Goal: Information Seeking & Learning: Learn about a topic

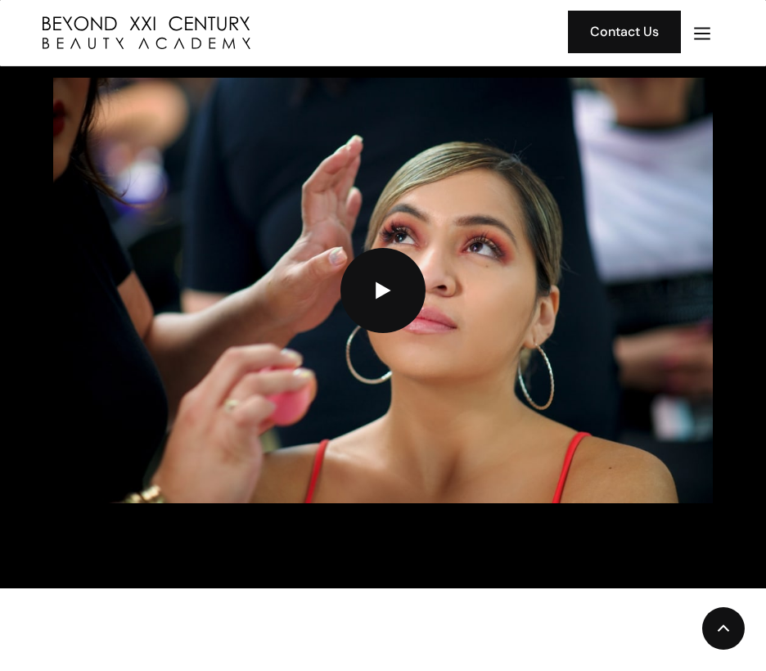
scroll to position [3876, 0]
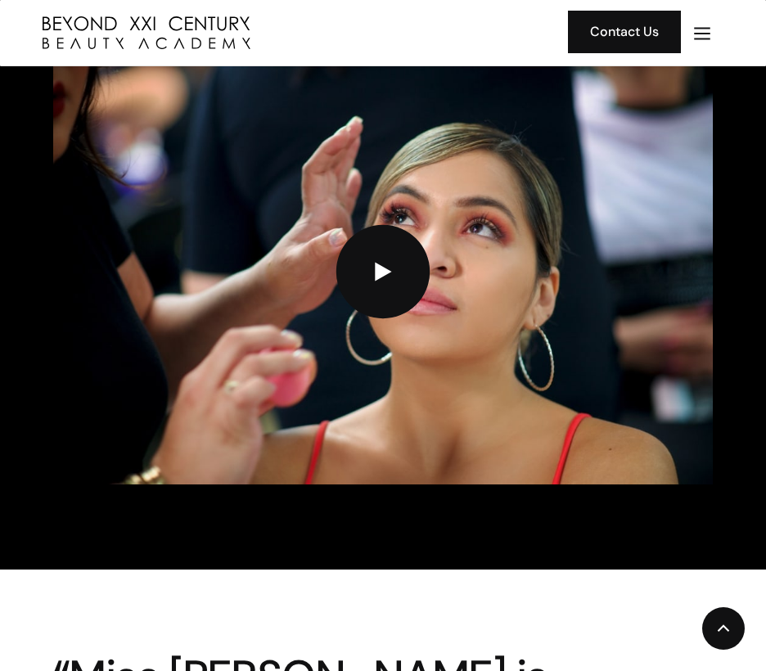
click at [377, 297] on link "open lightbox" at bounding box center [382, 271] width 93 height 93
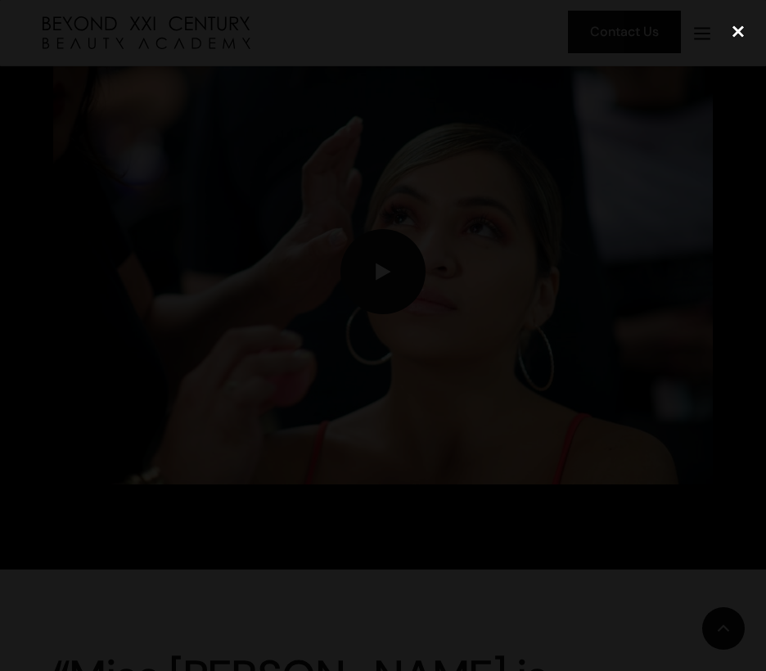
click at [742, 24] on div "close lightbox" at bounding box center [739, 31] width 56 height 36
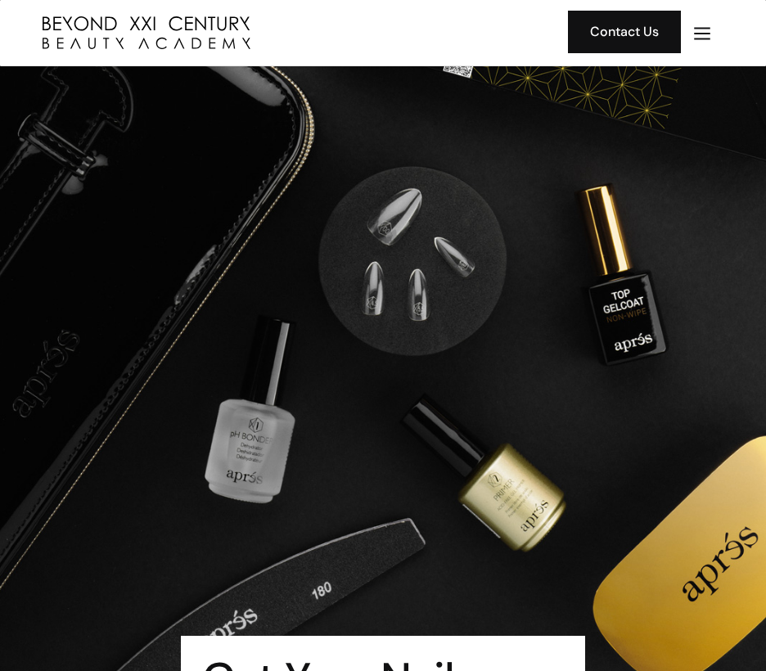
scroll to position [128, 0]
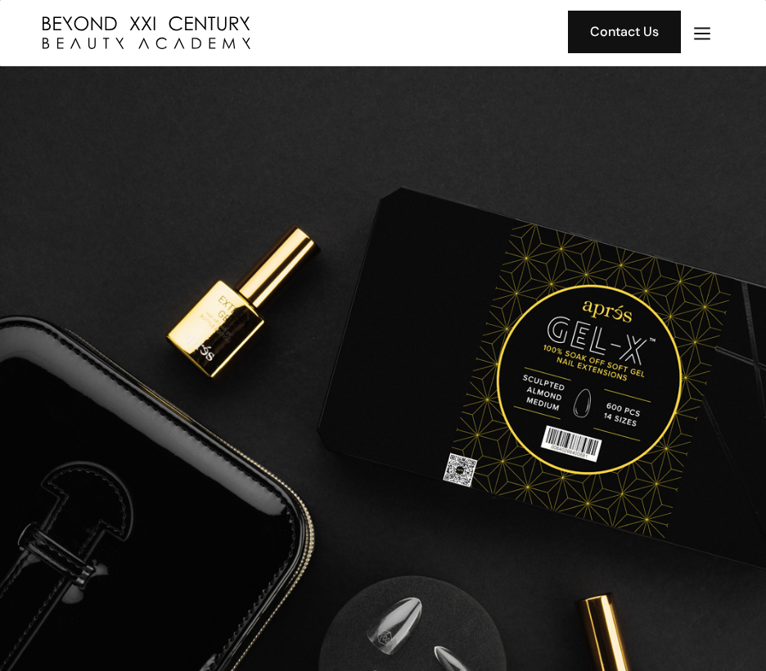
click at [697, 37] on img "menu" at bounding box center [702, 33] width 21 height 21
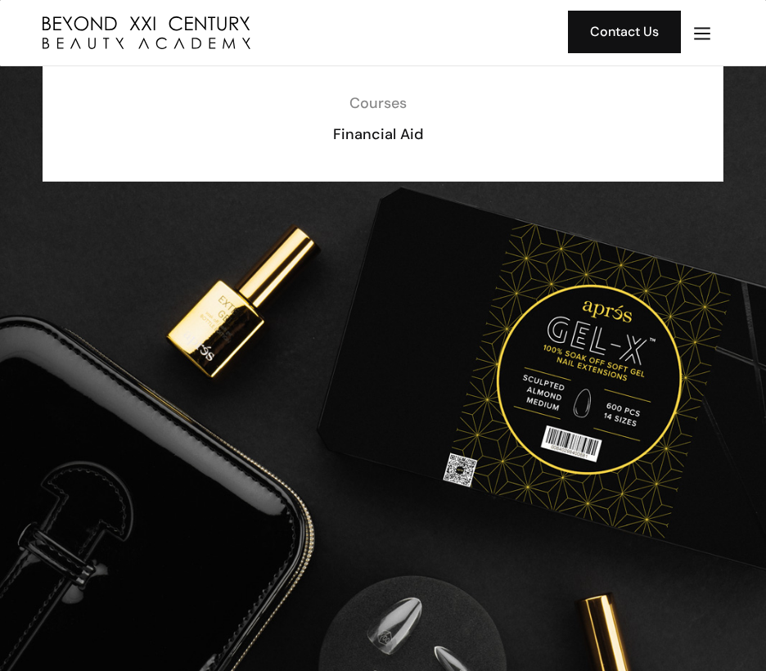
click at [379, 104] on div "Courses" at bounding box center [377, 102] width 647 height 21
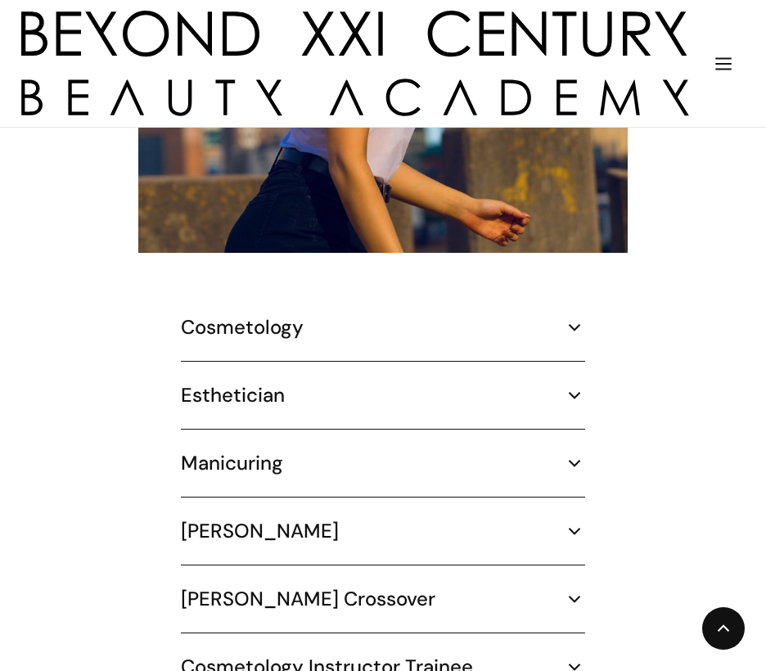
scroll to position [2510, 0]
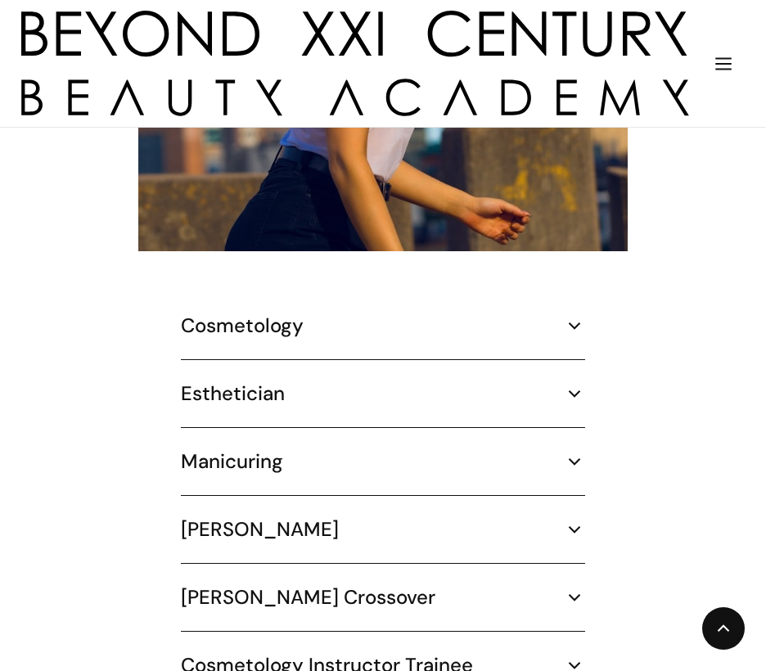
click at [333, 314] on div "Cosmetology" at bounding box center [383, 326] width 404 height 25
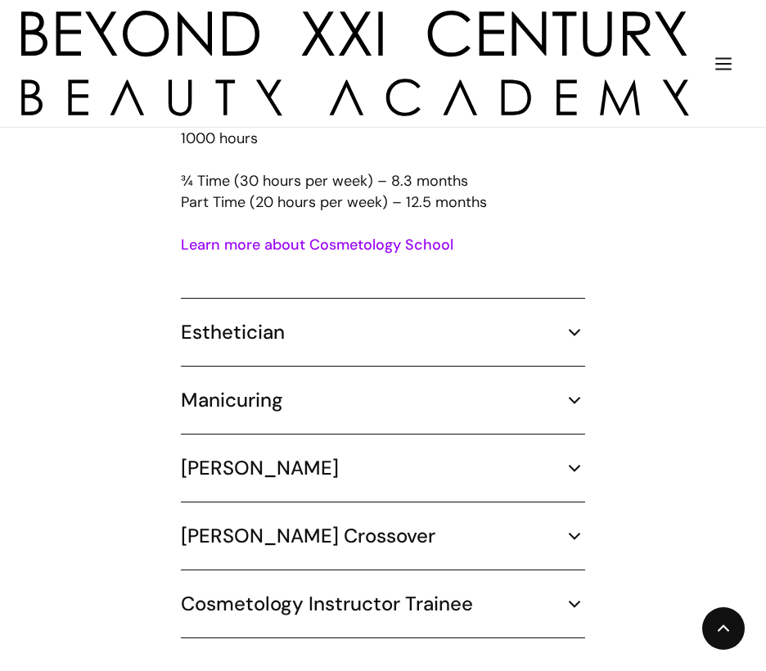
scroll to position [2741, 0]
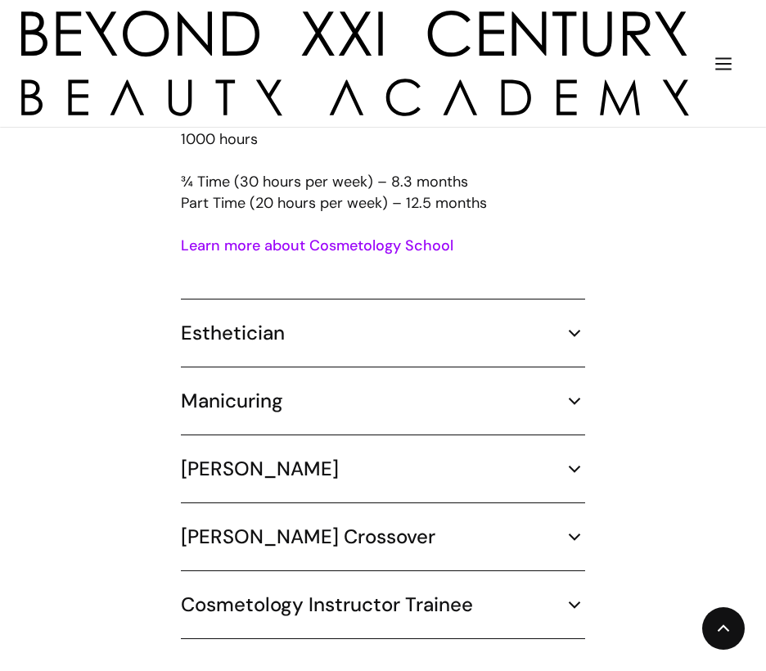
click at [326, 308] on div "Cosmetology 1000 hours ¾ Time (30 hours per week) – 8.3 months Part Time (20 ho…" at bounding box center [383, 372] width 404 height 578
click at [353, 389] on div "Manicuring" at bounding box center [383, 401] width 404 height 25
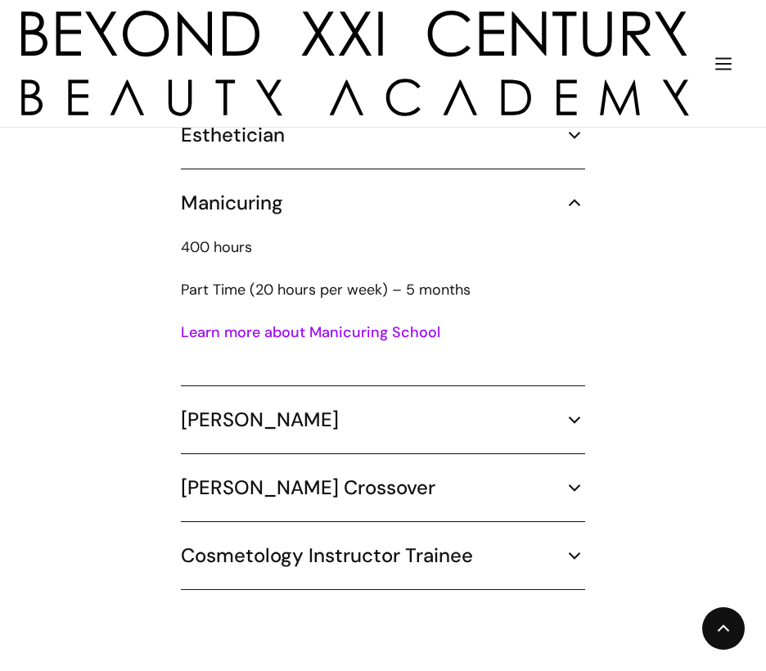
scroll to position [2941, 0]
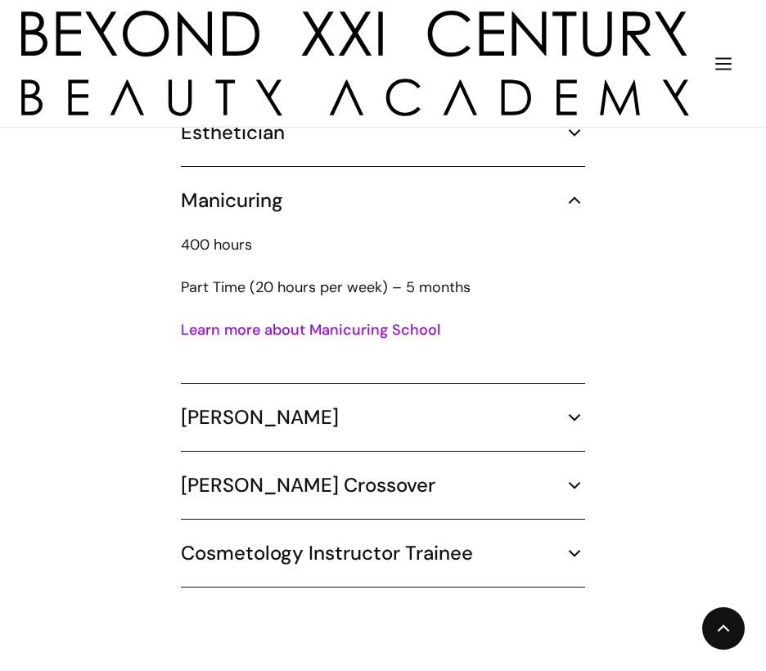
click at [408, 541] on h5 "Cosmetology Instructor Trainee" at bounding box center [327, 553] width 292 height 25
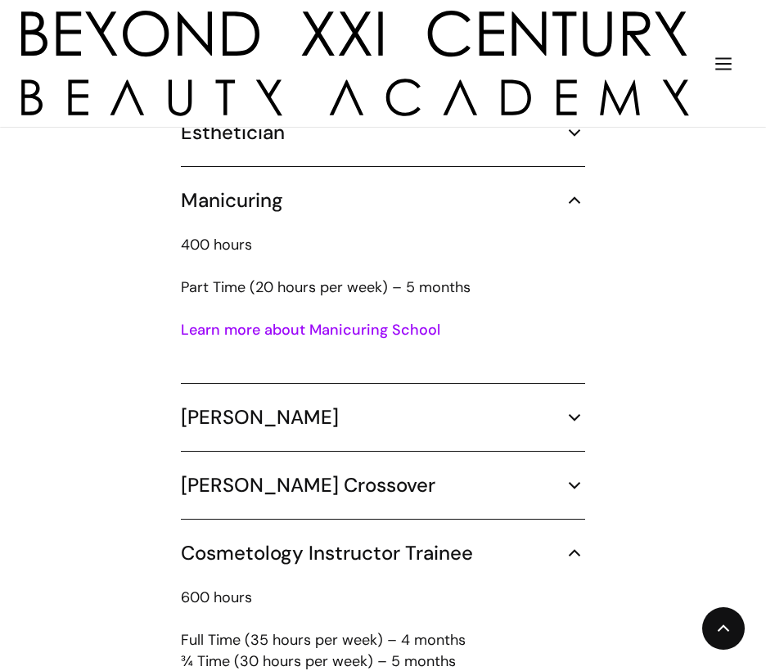
click at [408, 541] on h5 "Cosmetology Instructor Trainee" at bounding box center [327, 553] width 292 height 25
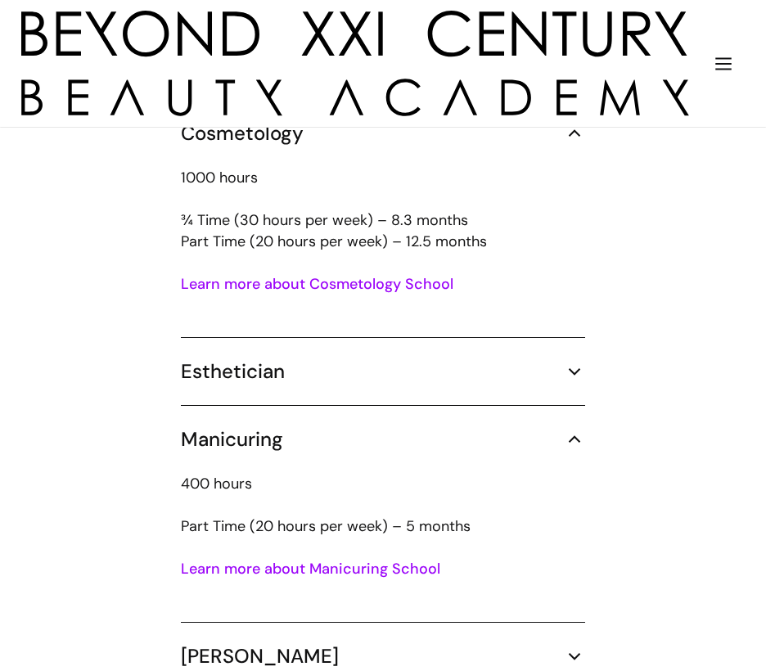
scroll to position [2698, 0]
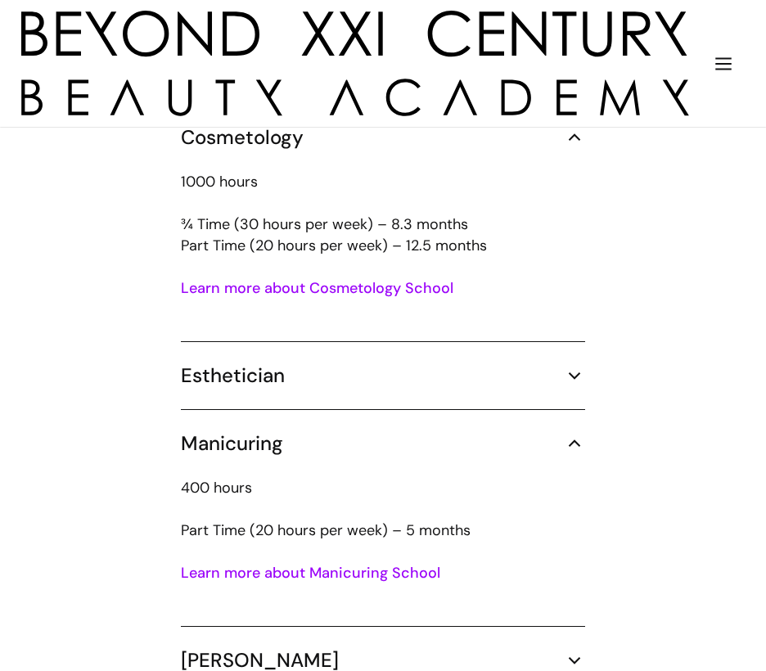
click at [542, 431] on div "Manicuring" at bounding box center [383, 443] width 404 height 25
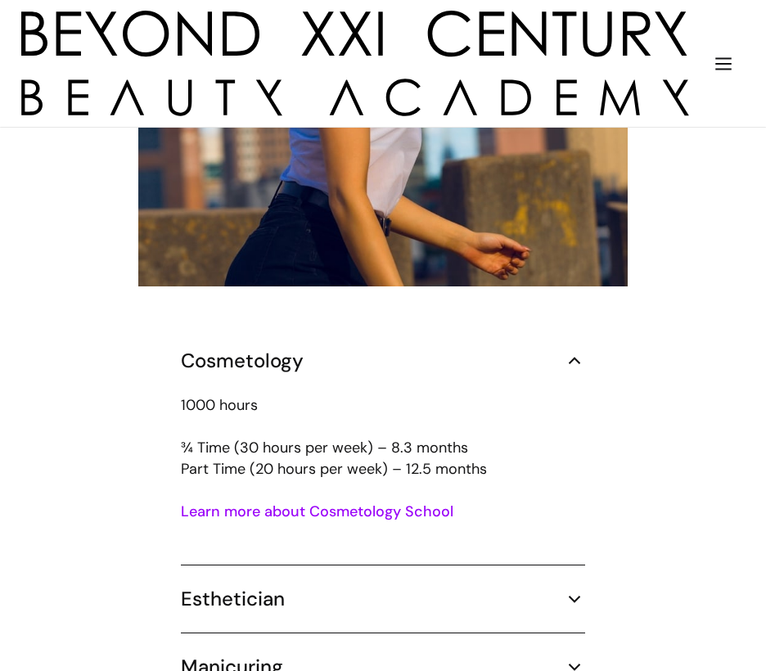
scroll to position [2473, 0]
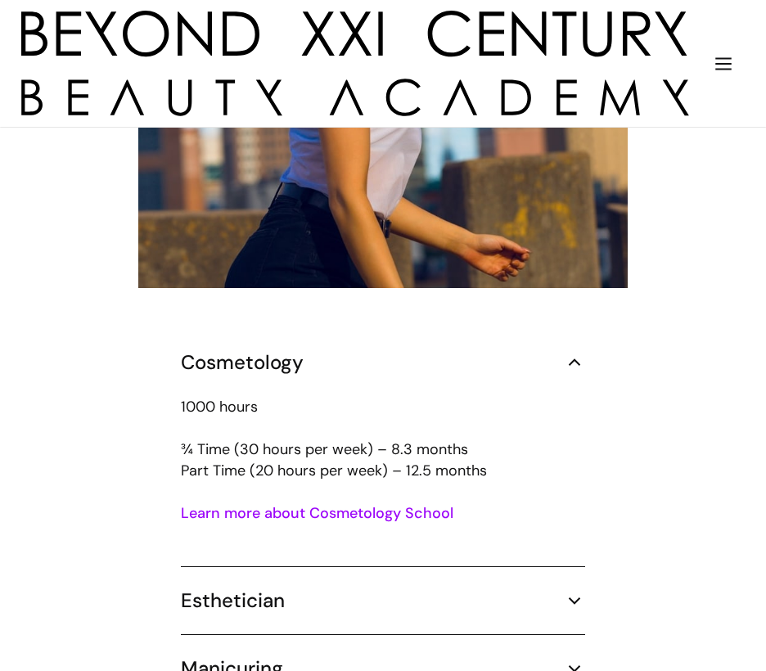
click at [520, 350] on div "Cosmetology" at bounding box center [383, 362] width 404 height 25
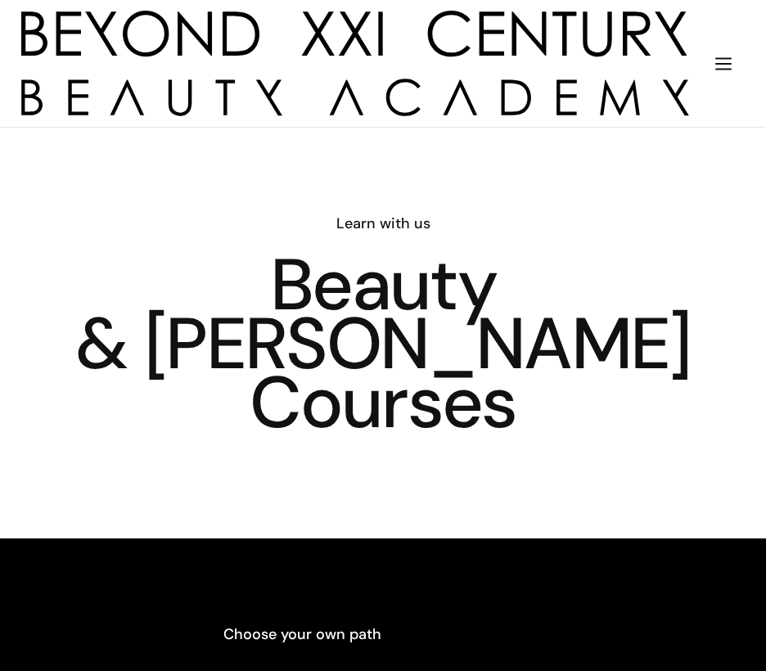
scroll to position [0, 0]
click at [714, 60] on img "menu" at bounding box center [723, 63] width 21 height 21
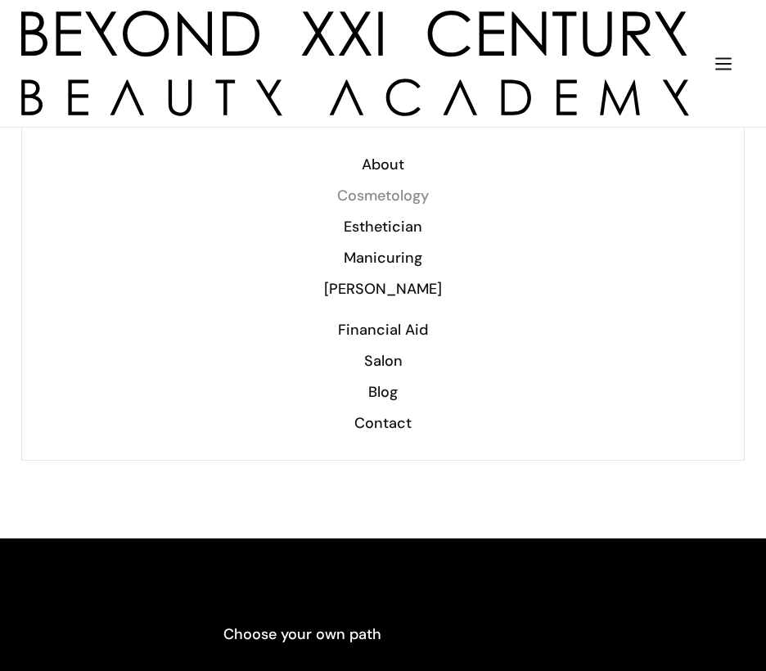
click at [372, 194] on div "Cosmetology" at bounding box center [382, 195] width 679 height 21
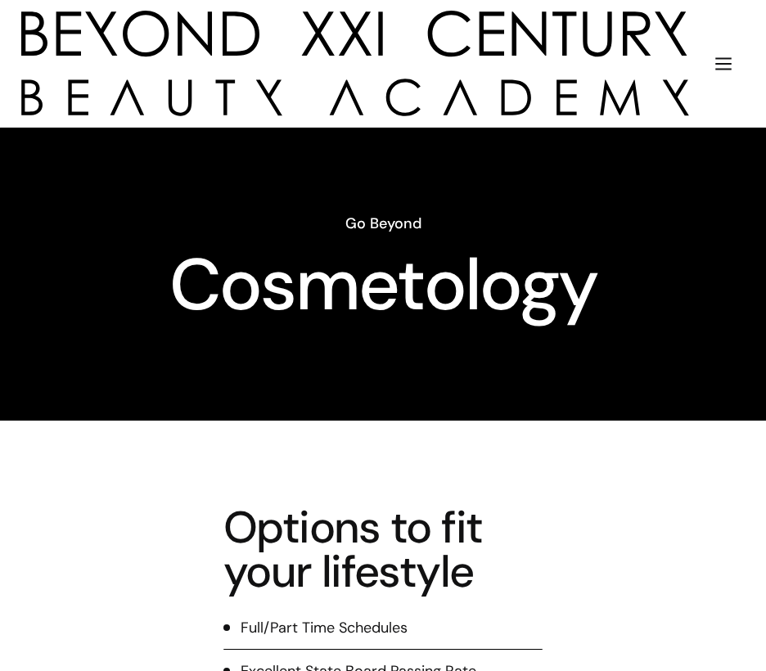
click at [729, 58] on img "menu" at bounding box center [723, 63] width 21 height 21
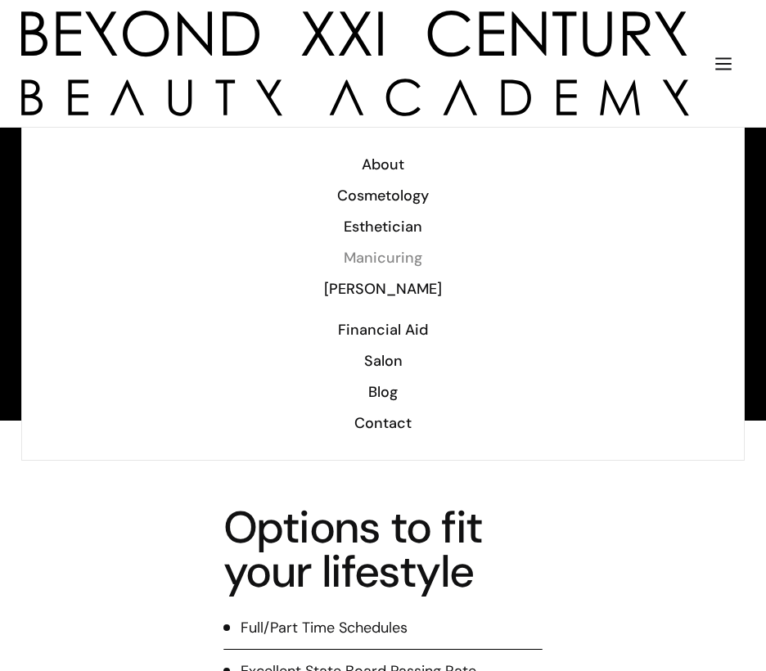
click at [357, 259] on div "Manicuring" at bounding box center [382, 257] width 679 height 21
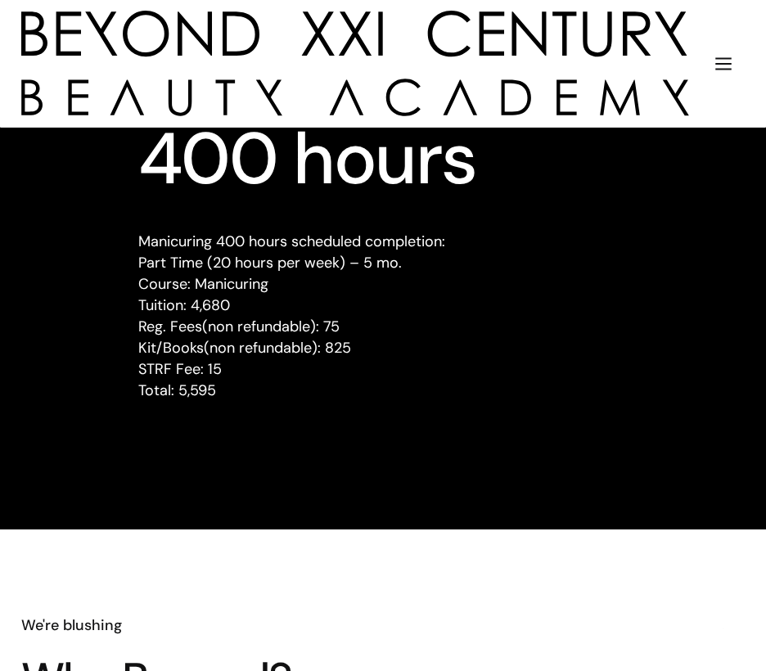
scroll to position [2645, 0]
